Goal: Task Accomplishment & Management: Complete application form

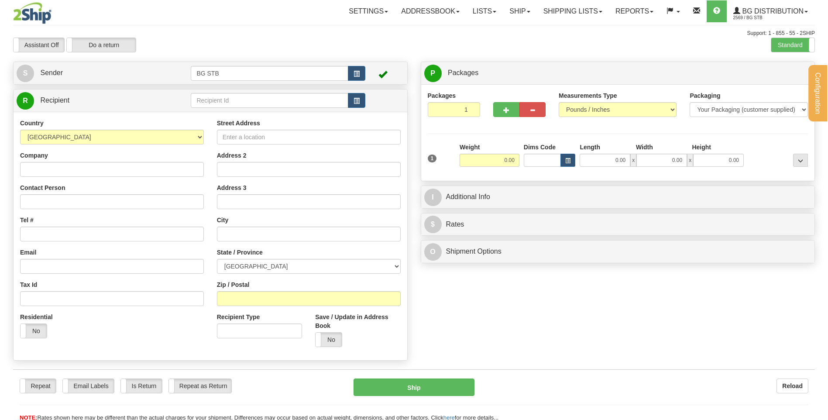
click at [241, 101] on input "text" at bounding box center [269, 100] width 157 height 15
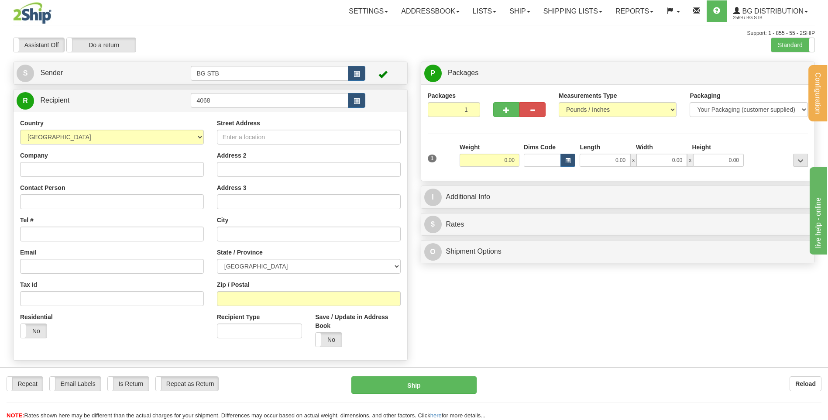
type input "4068"
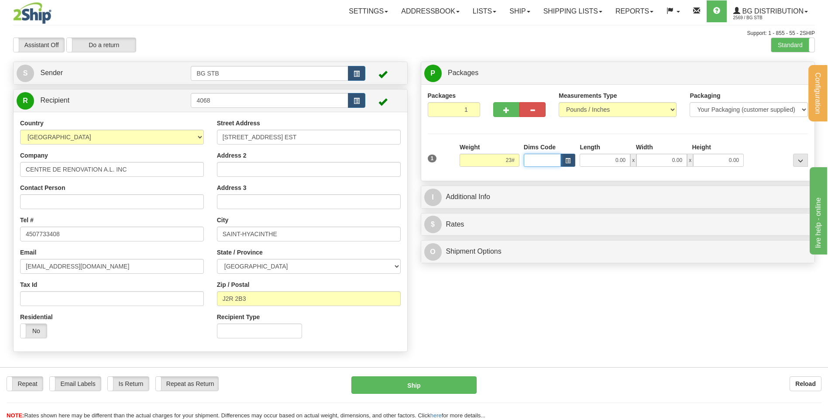
type input "0.00"
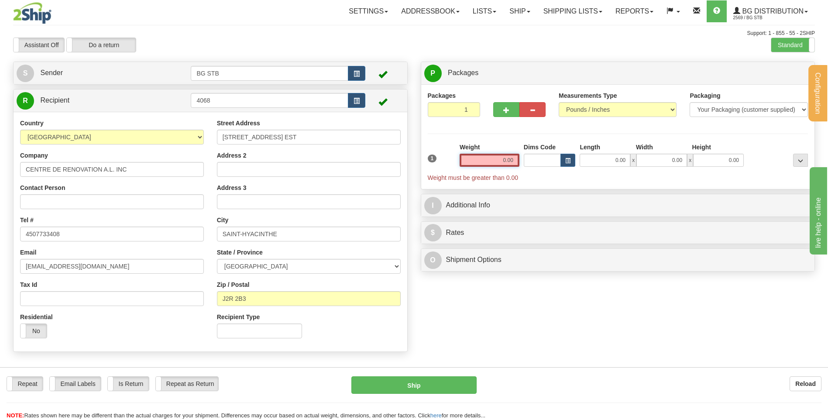
click at [503, 159] on input "0.00" at bounding box center [490, 160] width 60 height 13
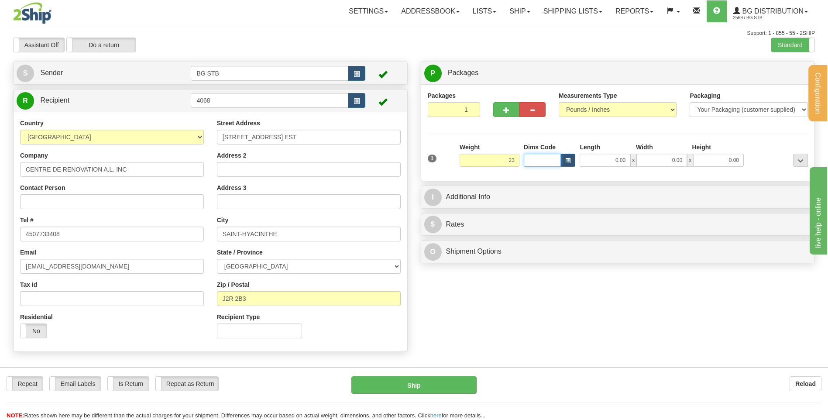
type input "23.00"
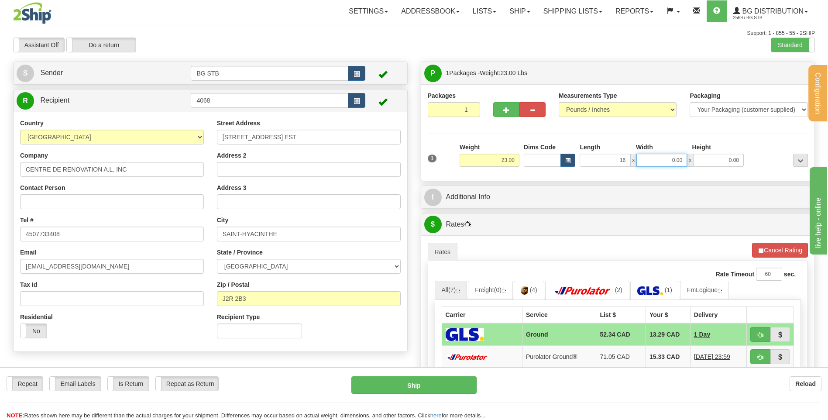
type input "16.00"
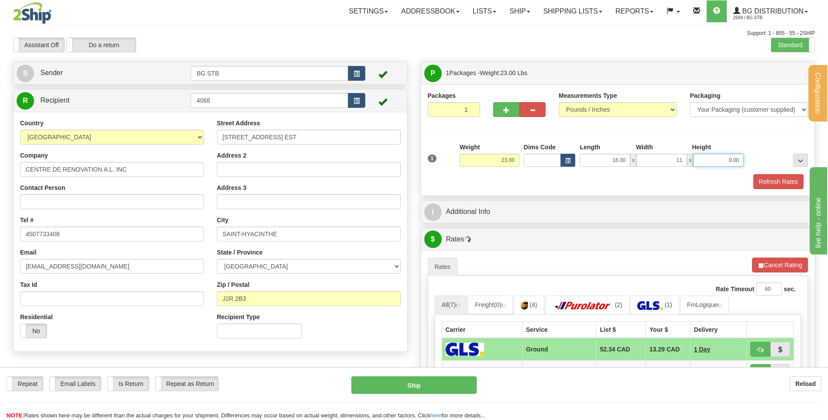
type input "11.00"
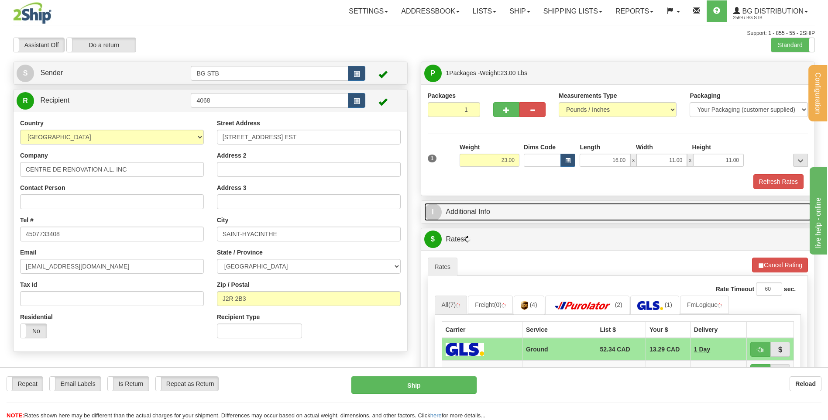
click at [524, 207] on link "I Additional Info" at bounding box center [618, 212] width 388 height 18
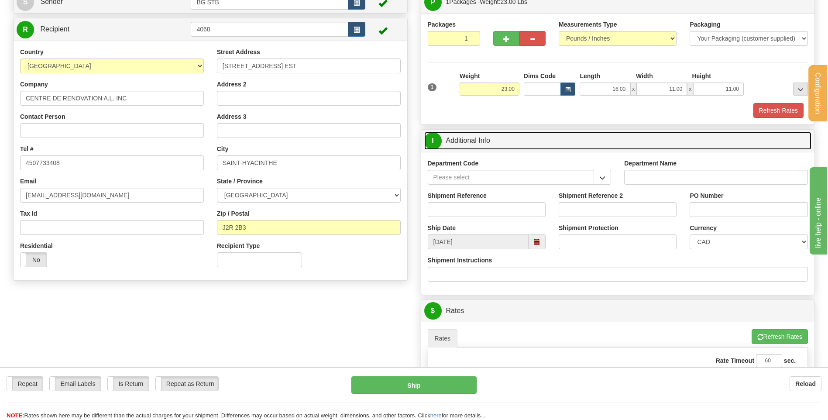
scroll to position [87, 0]
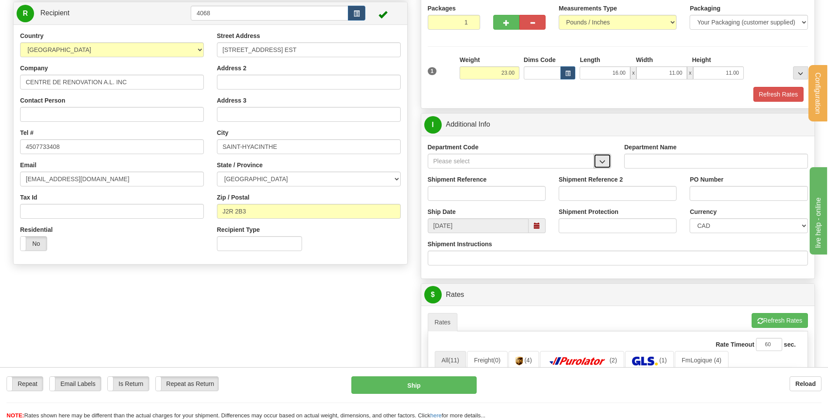
click at [598, 162] on button "button" at bounding box center [602, 161] width 17 height 15
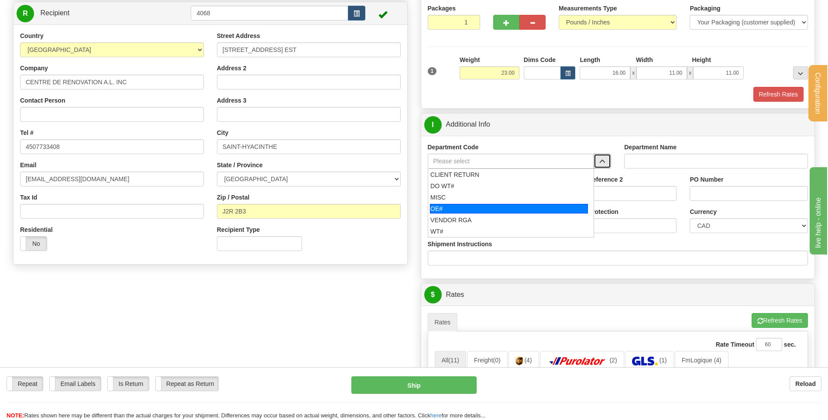
click at [448, 207] on div "OE#" at bounding box center [509, 209] width 158 height 10
type input "OE#"
type input "ORDERS"
click at [449, 194] on input "Shipment Reference" at bounding box center [487, 193] width 118 height 15
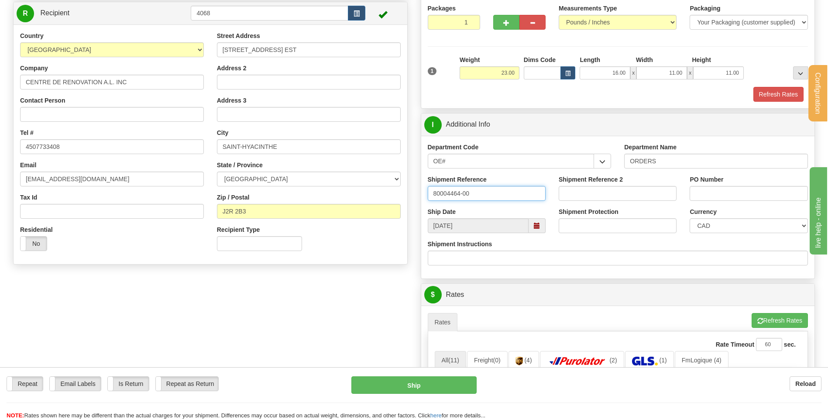
type input "80004464-00"
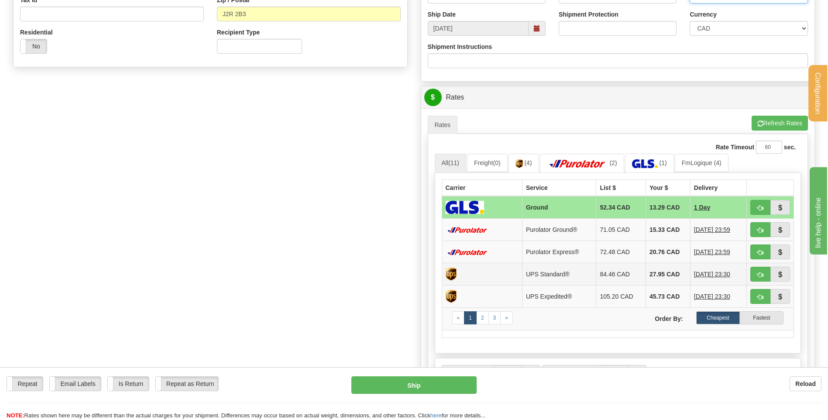
scroll to position [349, 0]
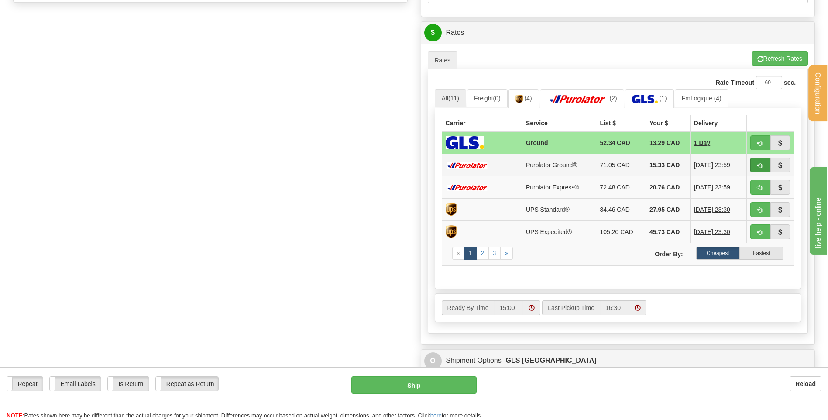
type input "jessy 11/08/25"
drag, startPoint x: 762, startPoint y: 163, endPoint x: 754, endPoint y: 165, distance: 7.5
click at [762, 163] on span "button" at bounding box center [760, 166] width 6 height 6
type input "260"
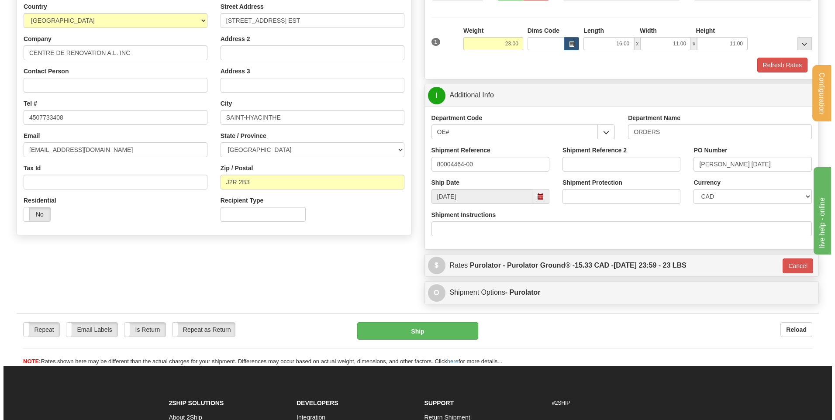
scroll to position [113, 0]
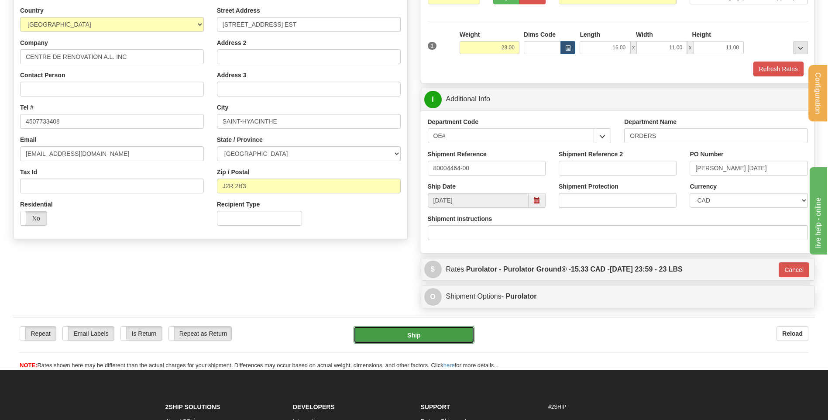
click at [427, 330] on button "Ship" at bounding box center [414, 334] width 120 height 17
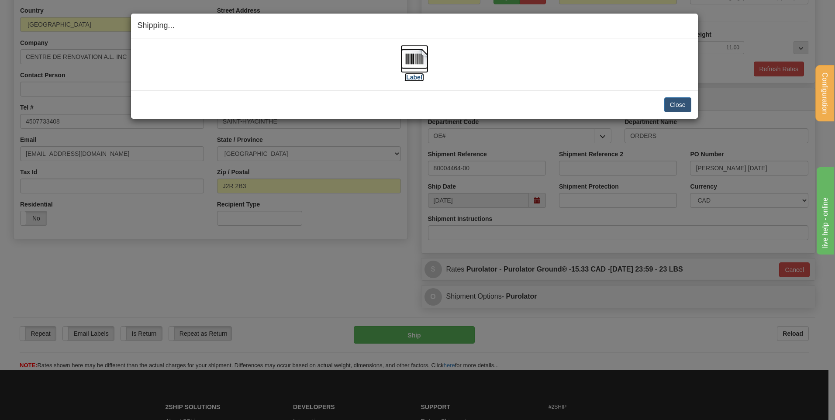
click at [412, 56] on img at bounding box center [414, 59] width 28 height 28
click at [673, 102] on button "Close" at bounding box center [677, 104] width 27 height 15
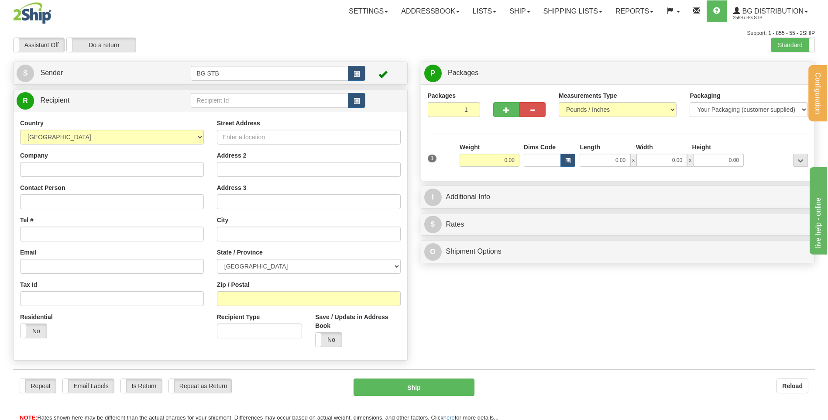
drag, startPoint x: 274, startPoint y: 115, endPoint x: 268, endPoint y: 104, distance: 11.9
click at [268, 105] on div "R Recipient" at bounding box center [210, 225] width 395 height 272
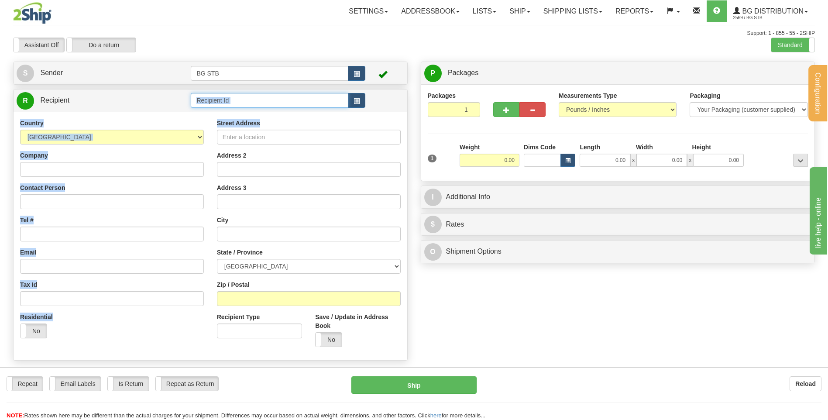
click at [268, 103] on input "text" at bounding box center [269, 100] width 157 height 15
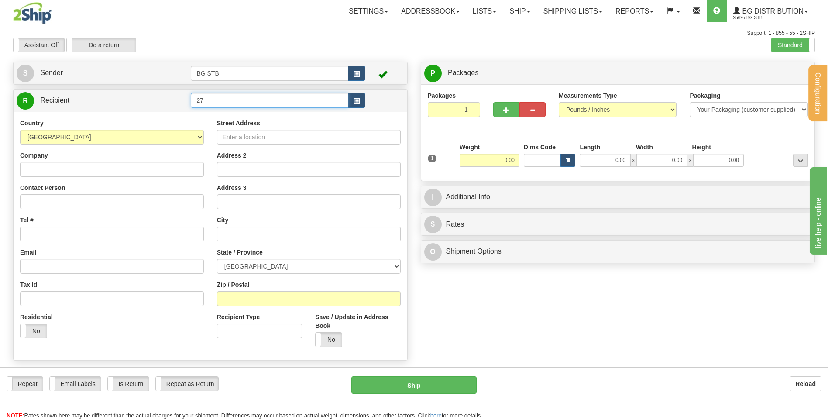
type input "2"
type input "5916"
type input "0.00"
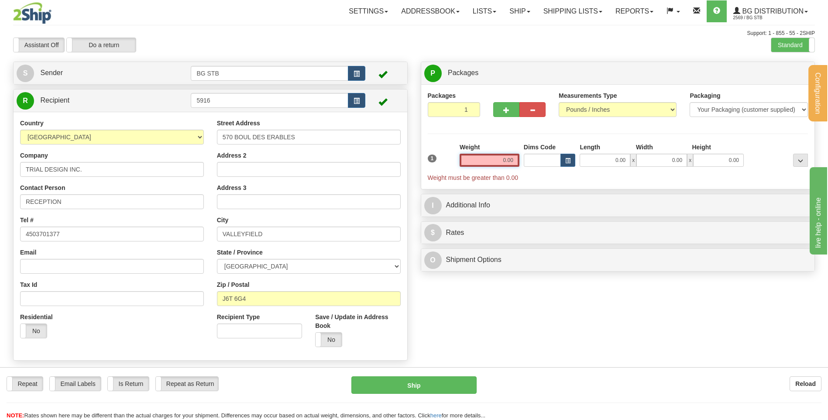
click at [506, 159] on input "0.00" at bounding box center [490, 160] width 60 height 13
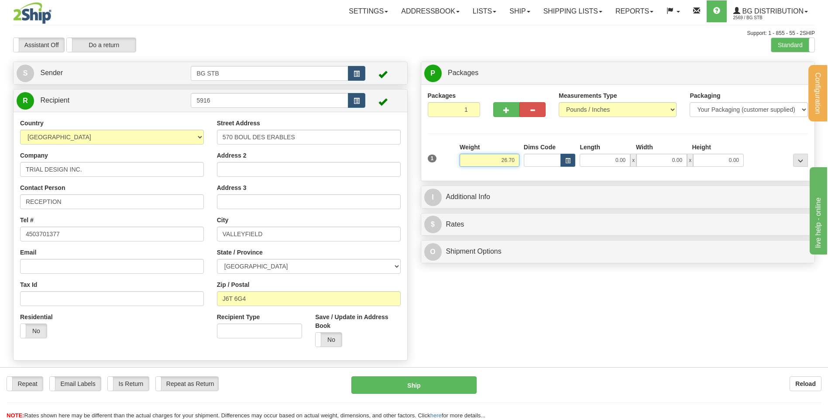
type input "26.70"
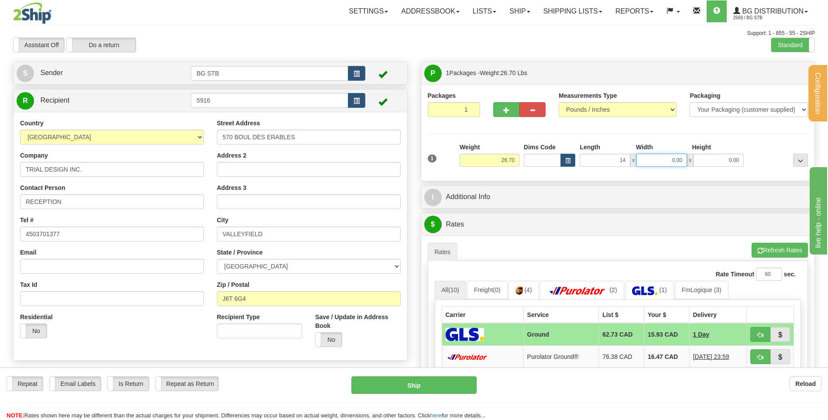
type input "14.00"
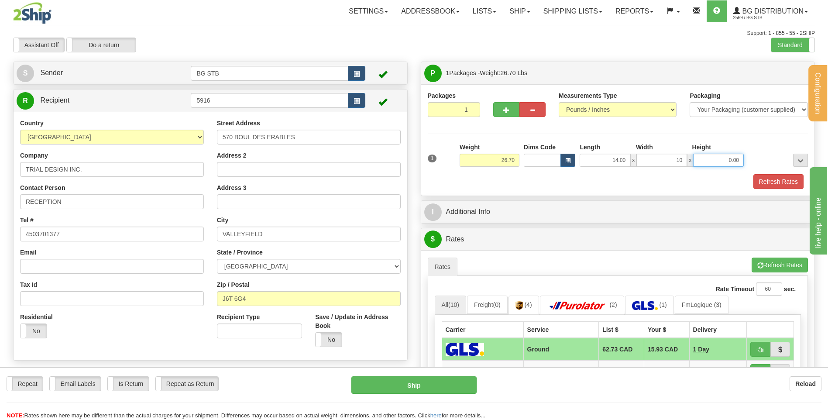
type input "10.00"
type input "9.00"
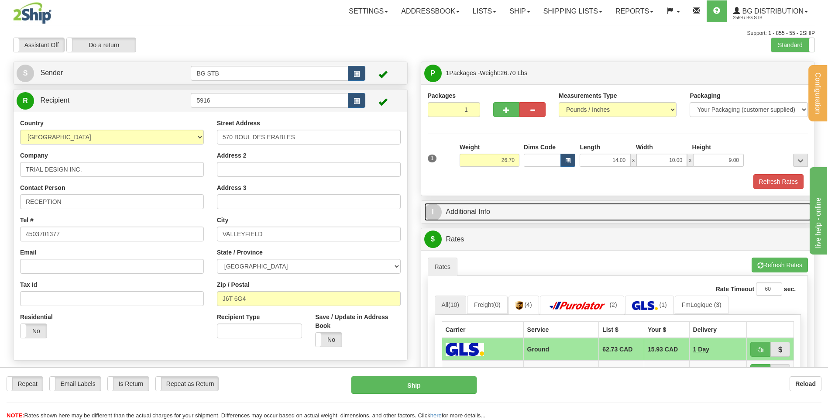
click at [530, 211] on link "I Additional Info" at bounding box center [618, 212] width 388 height 18
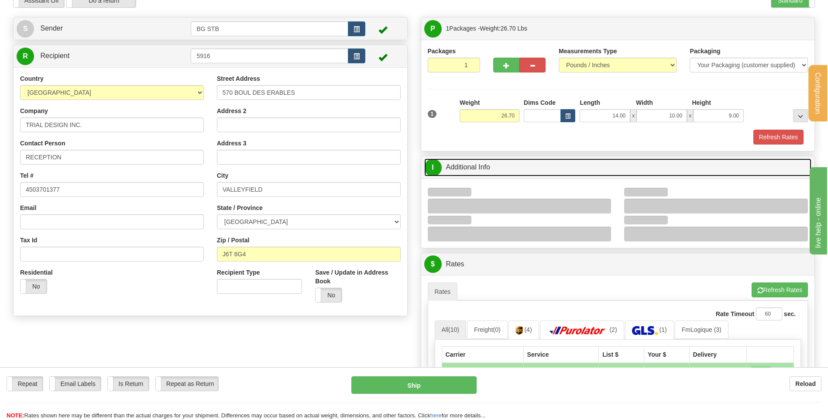
scroll to position [87, 0]
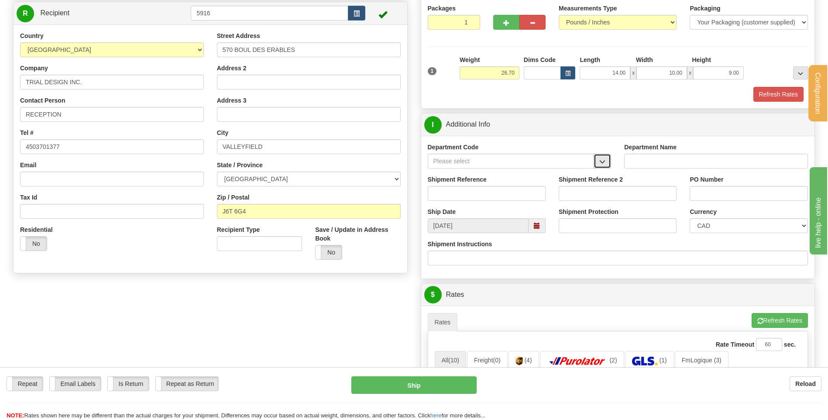
click at [603, 160] on span "button" at bounding box center [602, 162] width 6 height 6
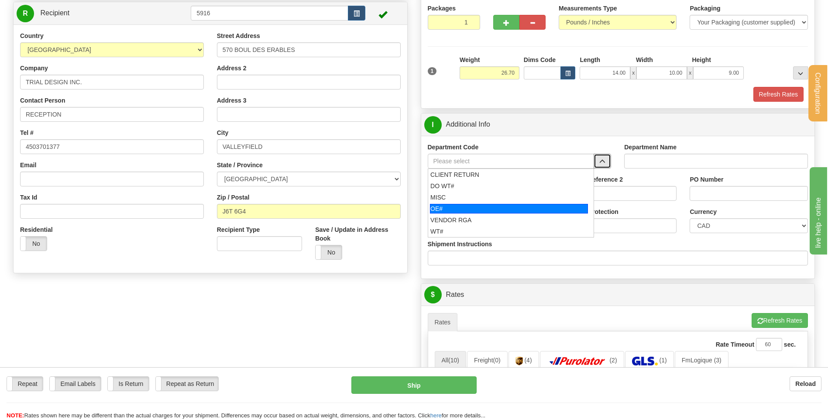
click at [489, 204] on div "OE#" at bounding box center [509, 209] width 158 height 10
type input "OE#"
type input "ORDERS"
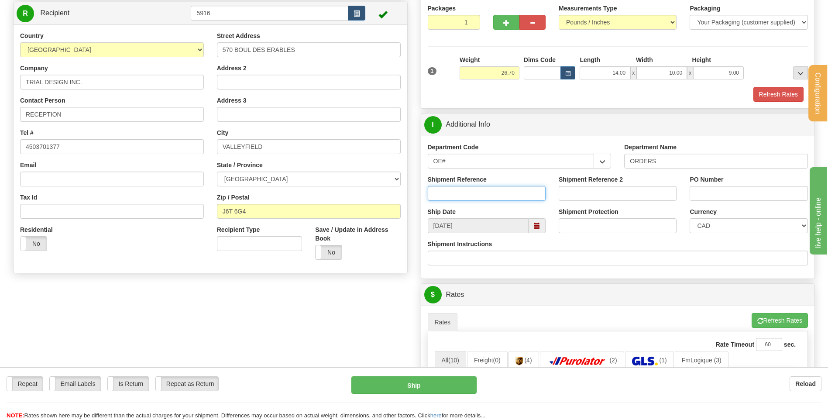
click at [488, 193] on input "Shipment Reference" at bounding box center [487, 193] width 118 height 15
type input "80004459-00"
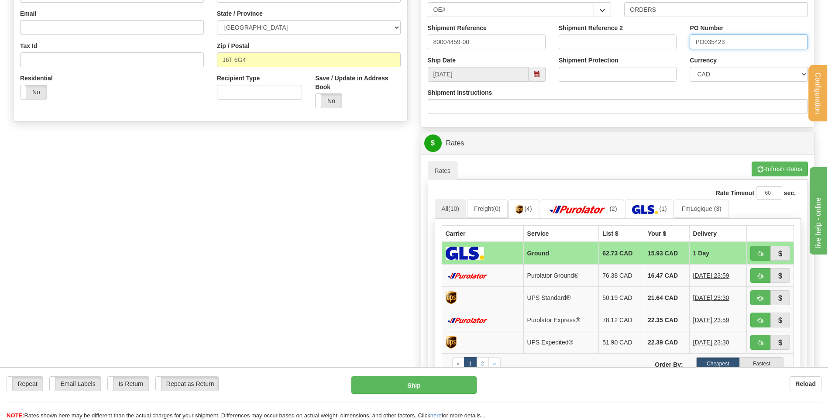
scroll to position [306, 0]
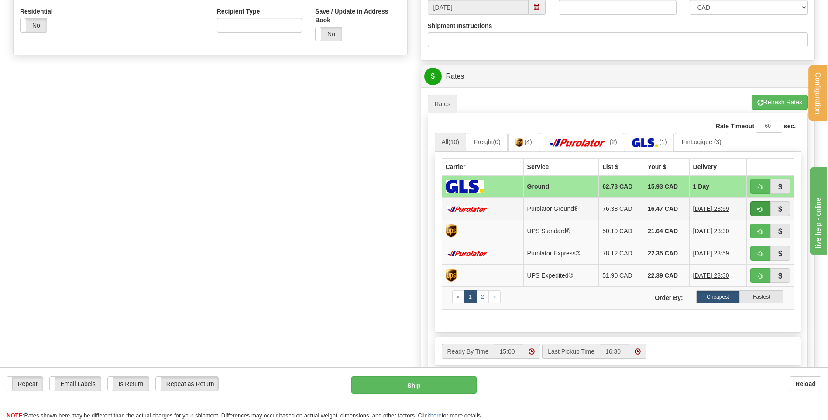
type input "PO035423"
click at [761, 213] on button "button" at bounding box center [760, 208] width 20 height 15
type input "260"
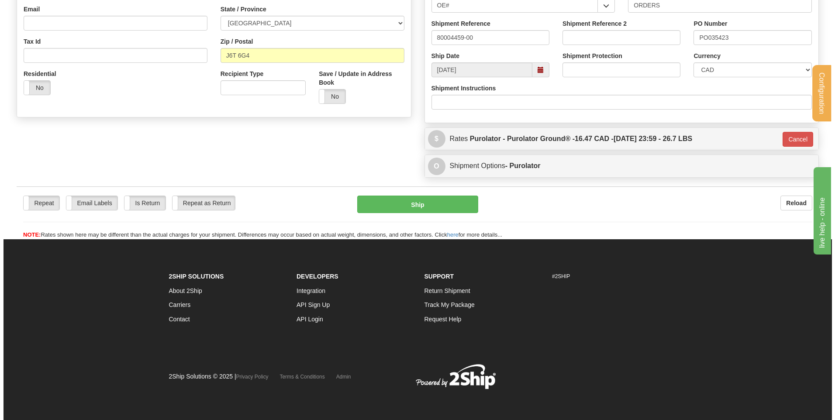
scroll to position [244, 0]
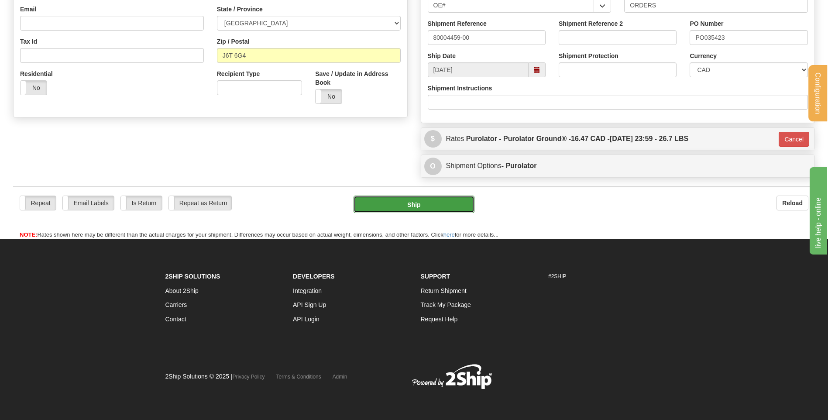
click at [406, 200] on button "Ship" at bounding box center [414, 204] width 120 height 17
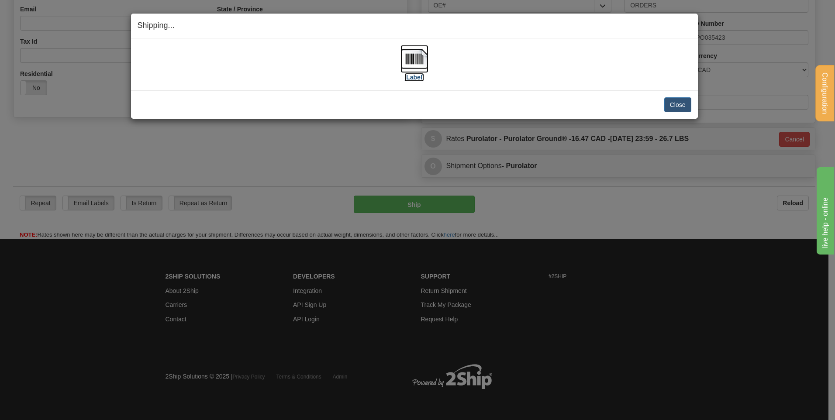
click at [418, 55] on img at bounding box center [414, 59] width 28 height 28
click at [676, 100] on button "Close" at bounding box center [677, 104] width 27 height 15
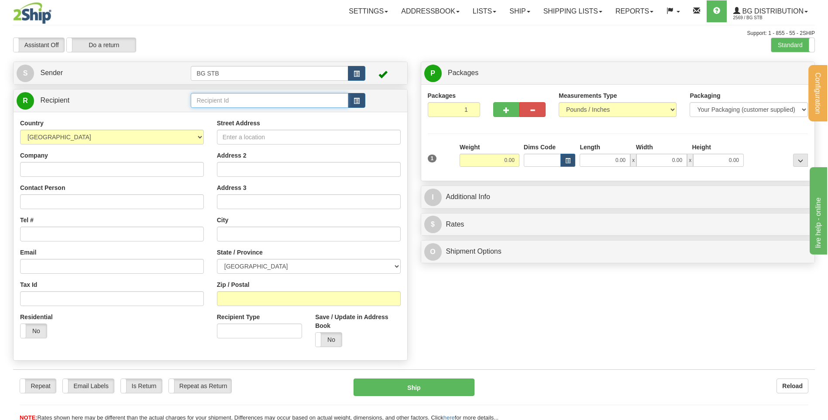
click at [205, 103] on input "text" at bounding box center [269, 100] width 157 height 15
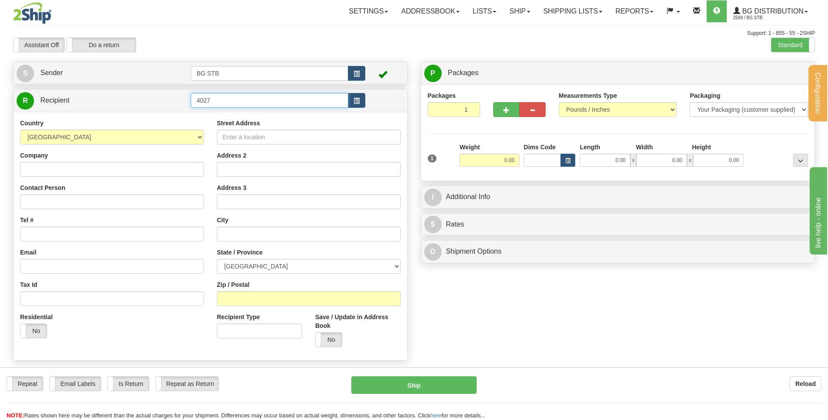
type input "4027"
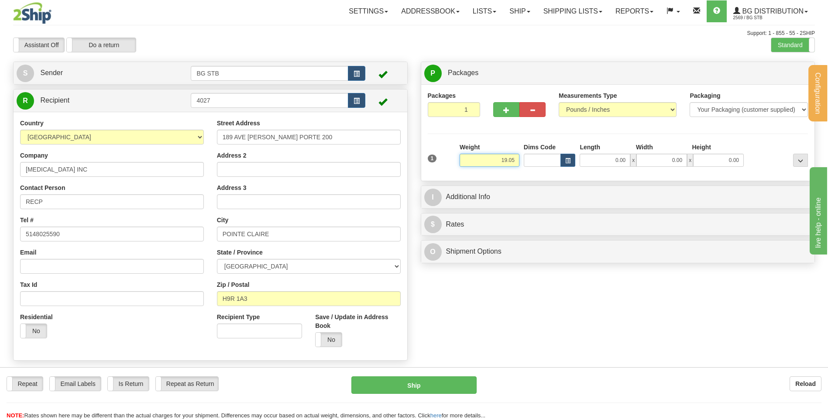
type input "19.05"
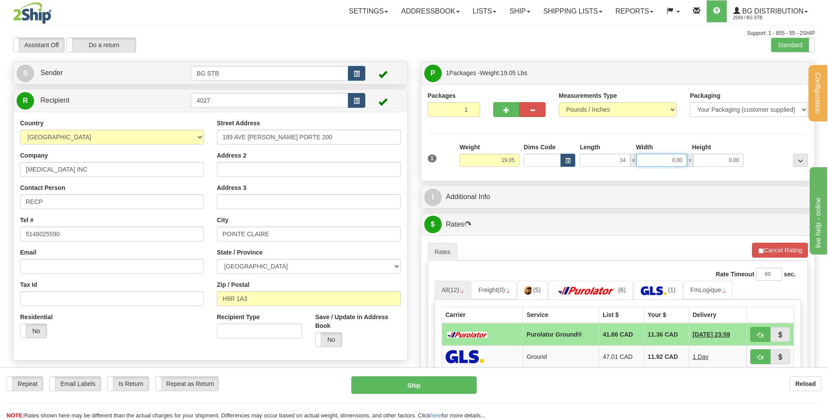
type input "14.00"
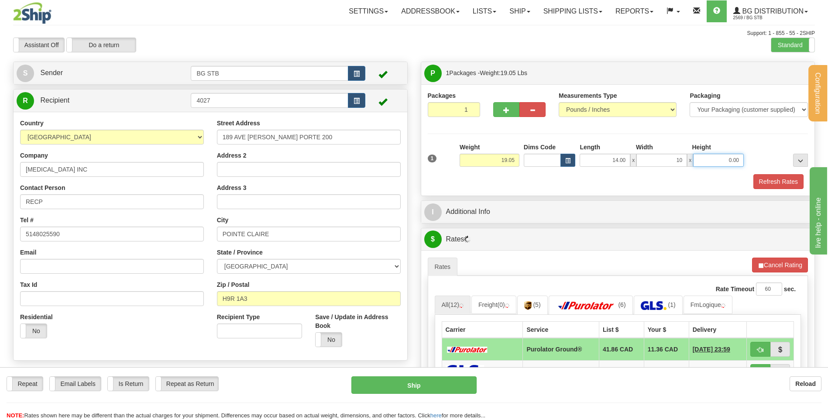
type input "10.00"
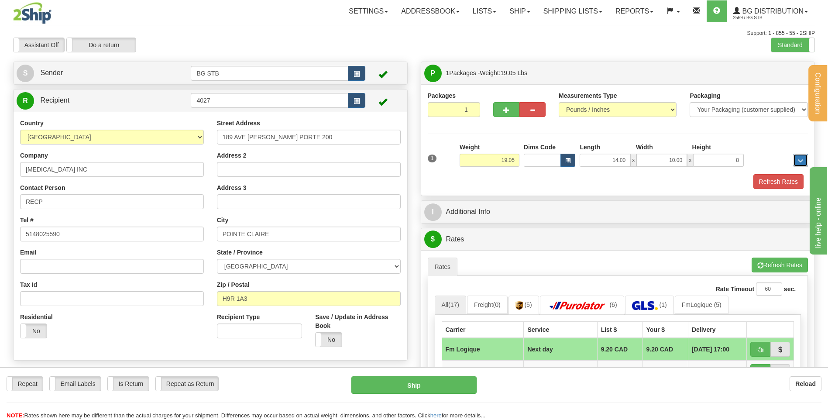
type input "8.00"
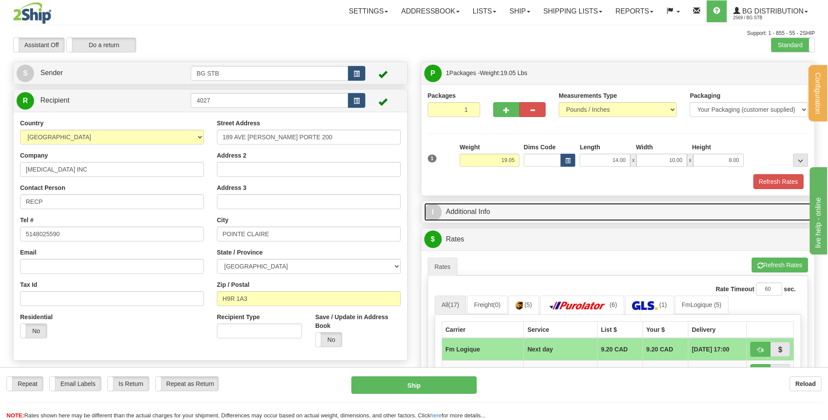
click at [518, 205] on link "I Additional Info" at bounding box center [618, 212] width 388 height 18
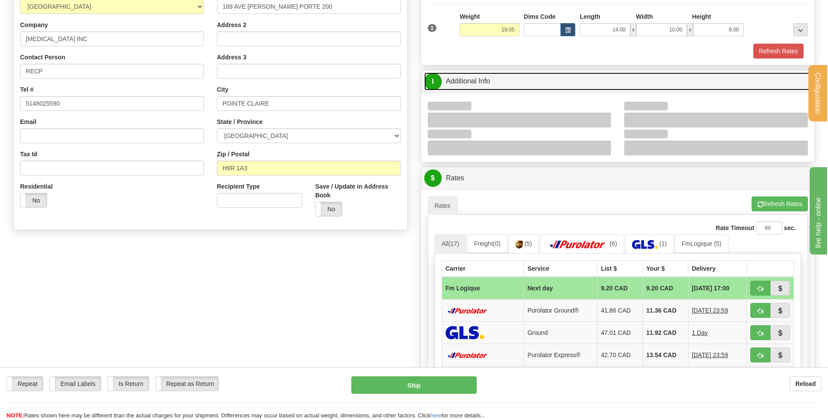
scroll to position [131, 0]
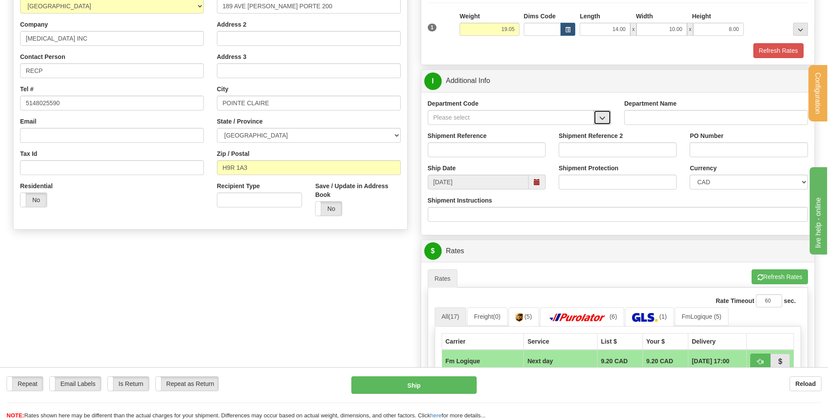
click at [606, 120] on button "button" at bounding box center [602, 117] width 17 height 15
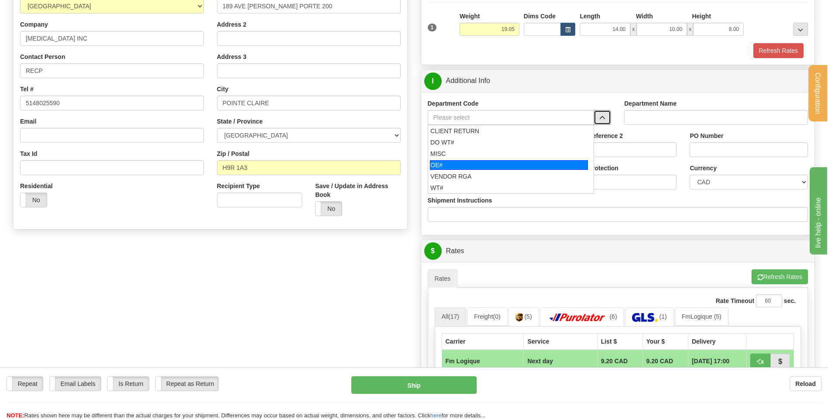
click at [490, 167] on div "OE#" at bounding box center [509, 165] width 158 height 10
type input "OE#"
type input "ORDERS"
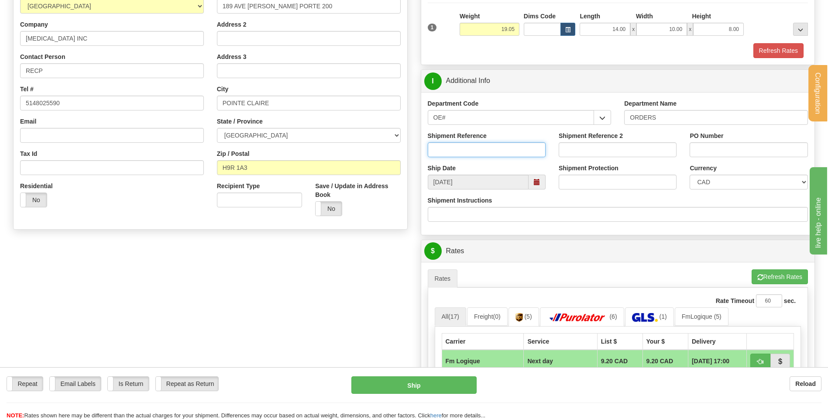
click at [490, 151] on input "Shipment Reference" at bounding box center [487, 149] width 118 height 15
type input "80004471-00"
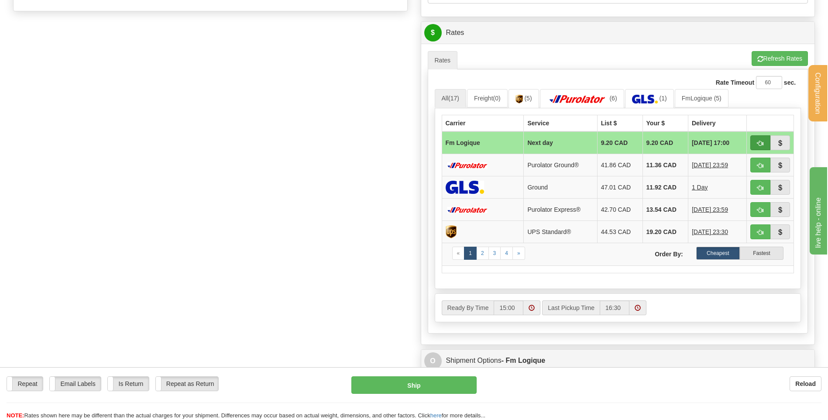
type input "STOCK 0811"
click at [765, 142] on button "button" at bounding box center [760, 142] width 20 height 15
type input "jour"
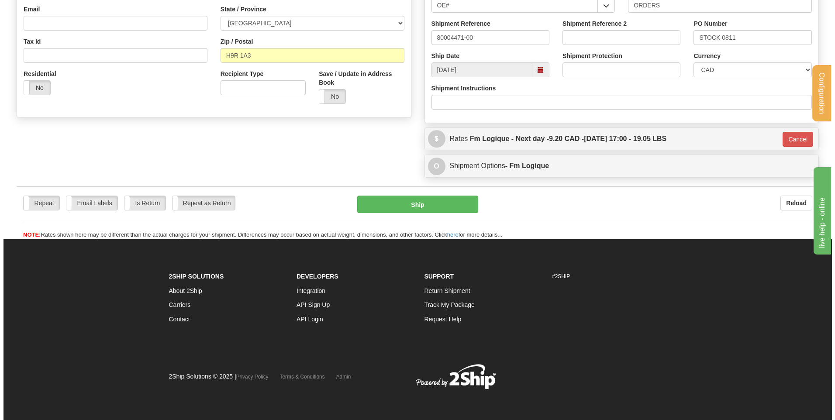
scroll to position [244, 0]
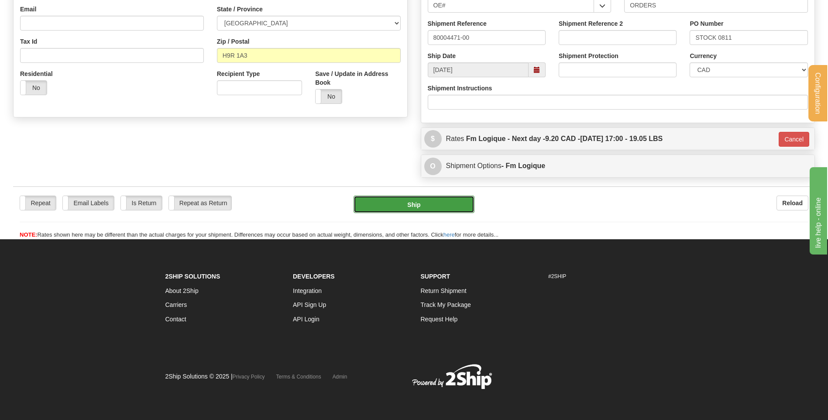
click at [386, 203] on button "Ship" at bounding box center [414, 204] width 120 height 17
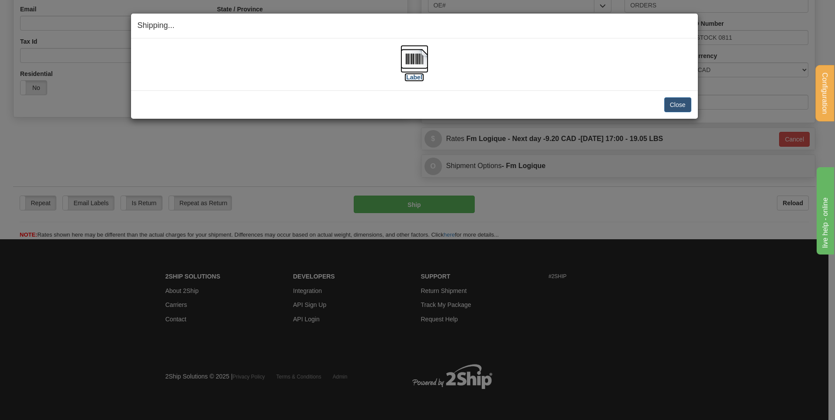
click at [423, 54] on img at bounding box center [414, 59] width 28 height 28
